Goal: Communication & Community: Ask a question

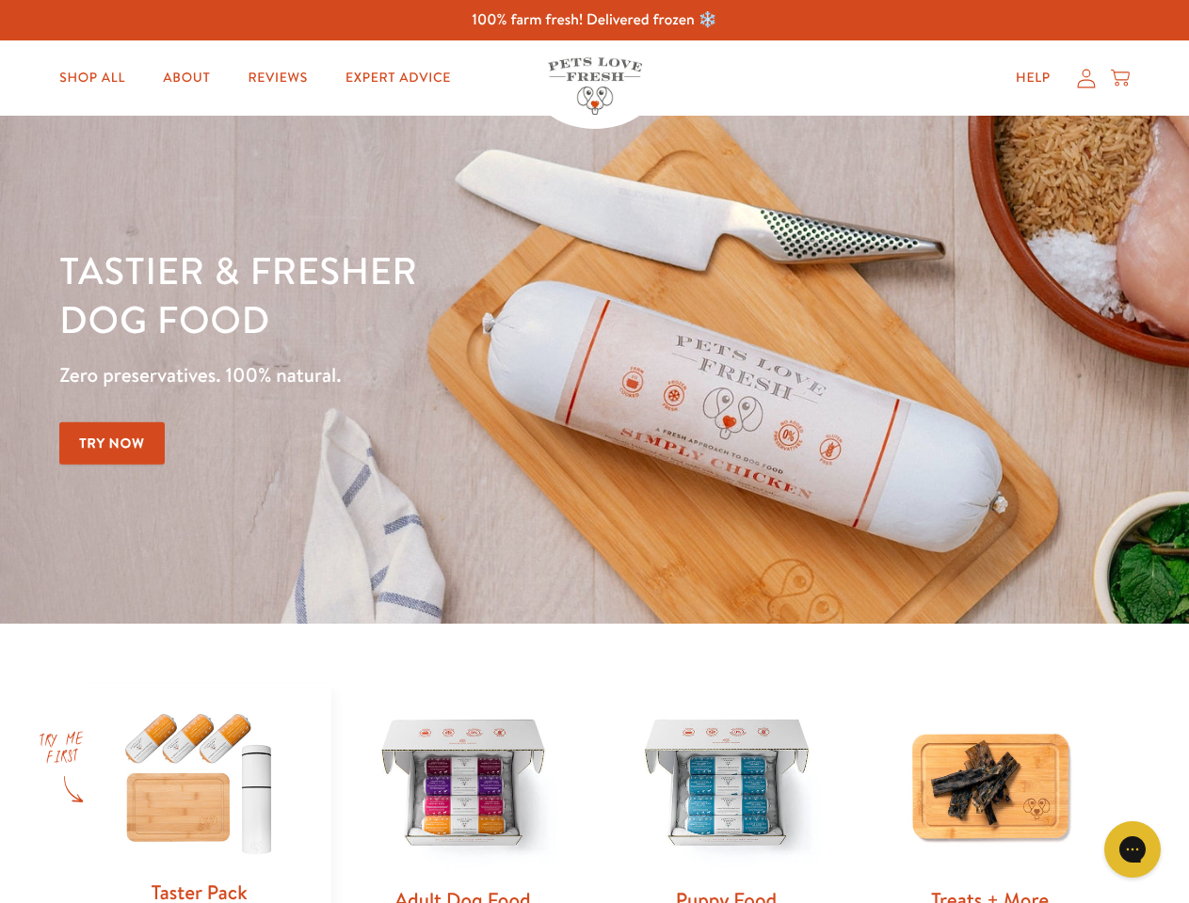
click at [594, 452] on div "Tastier & fresher dog food Zero preservatives. 100% natural. Try Now" at bounding box center [415, 370] width 713 height 248
click at [1132, 850] on icon "Gorgias live chat" at bounding box center [1132, 849] width 18 height 18
